Goal: Information Seeking & Learning: Learn about a topic

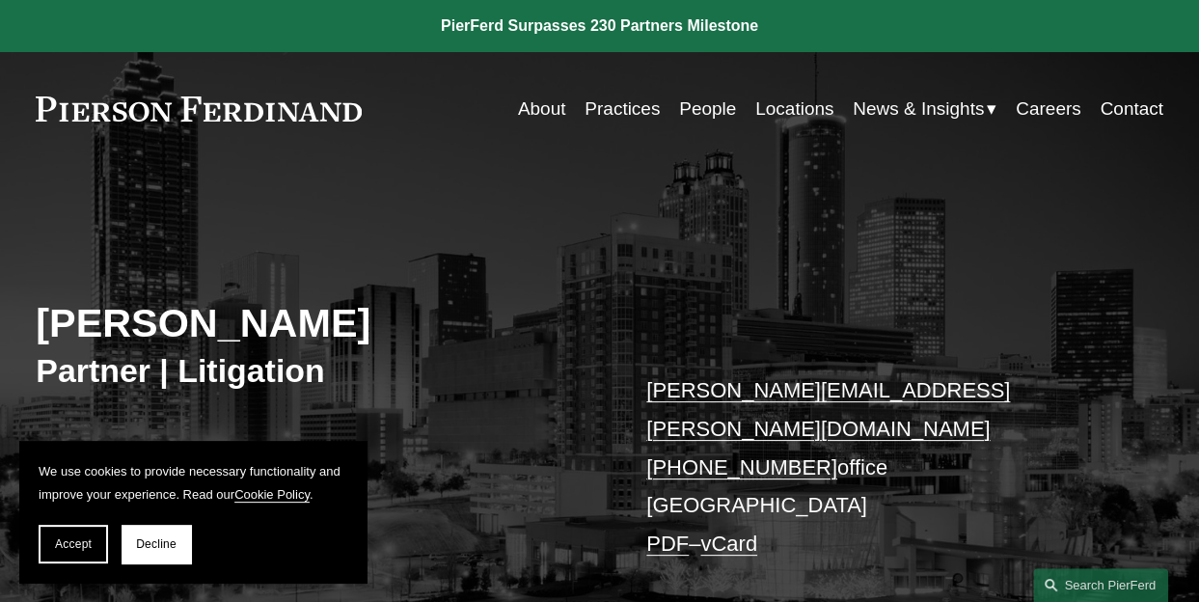
scroll to position [526, 0]
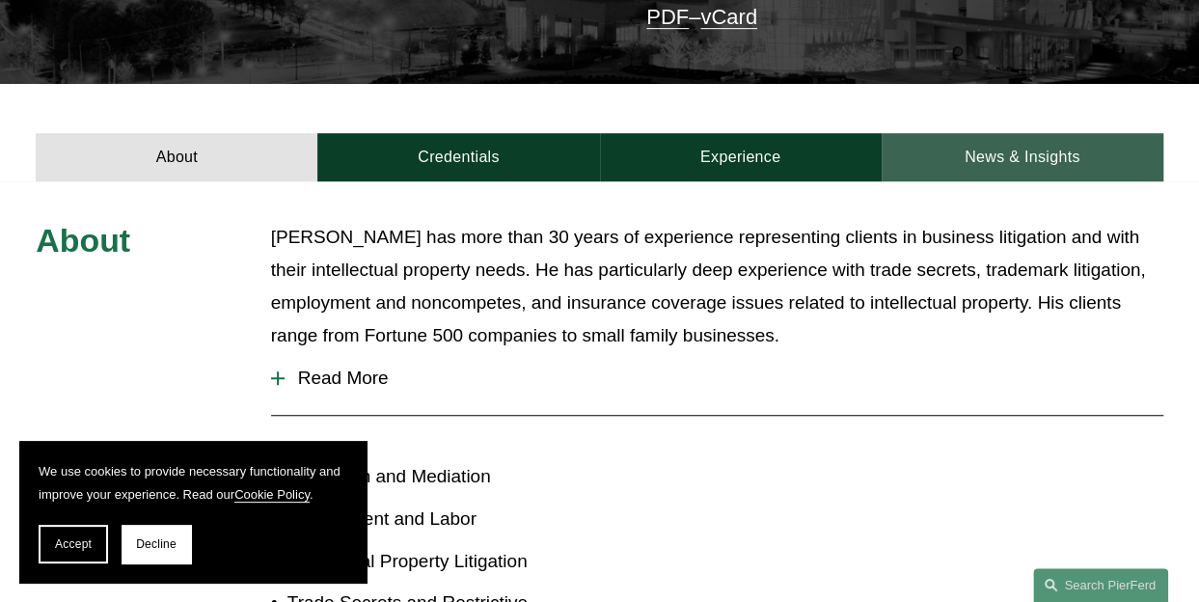
click at [955, 133] on link "News & Insights" at bounding box center [1022, 157] width 282 height 48
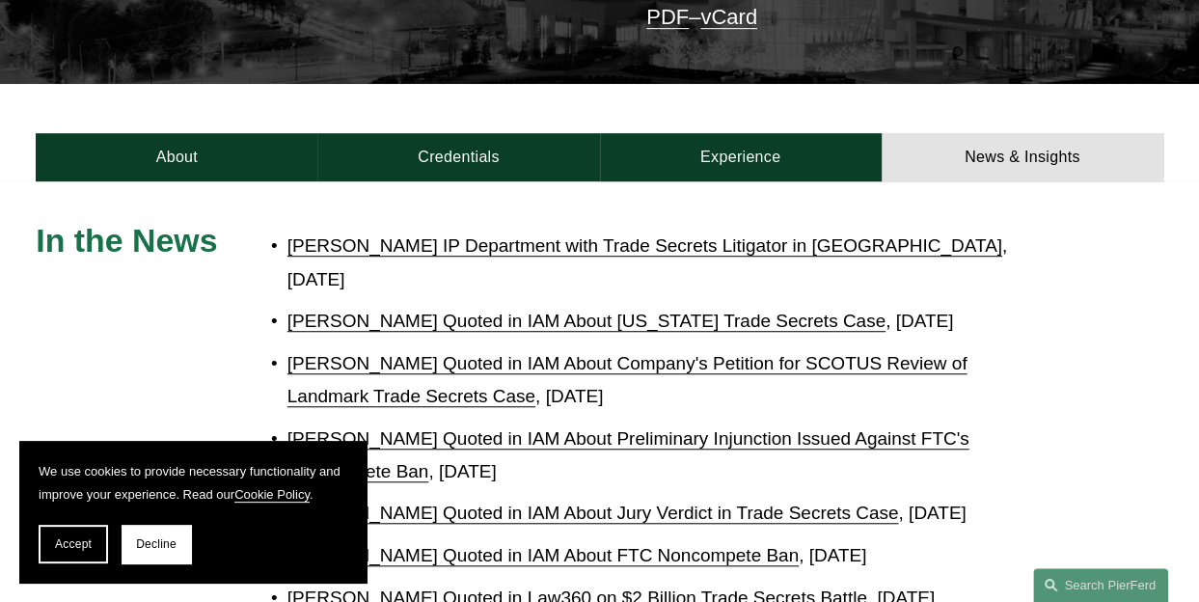
click at [877, 235] on link "[PERSON_NAME] IP Department with Trade Secrets Litigator in [GEOGRAPHIC_DATA]" at bounding box center [644, 245] width 715 height 20
